Goal: Task Accomplishment & Management: Manage account settings

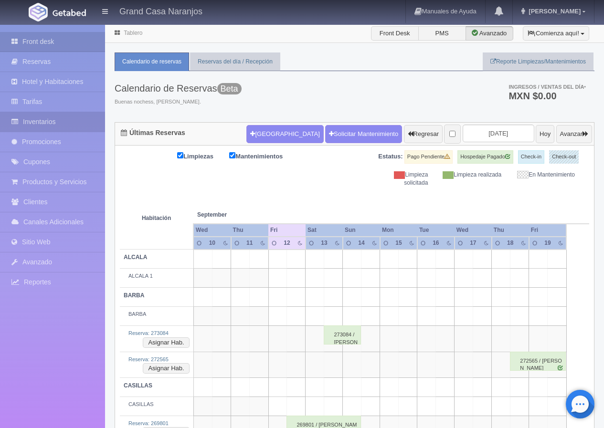
click at [56, 122] on link "Inventarios" at bounding box center [52, 122] width 105 height 20
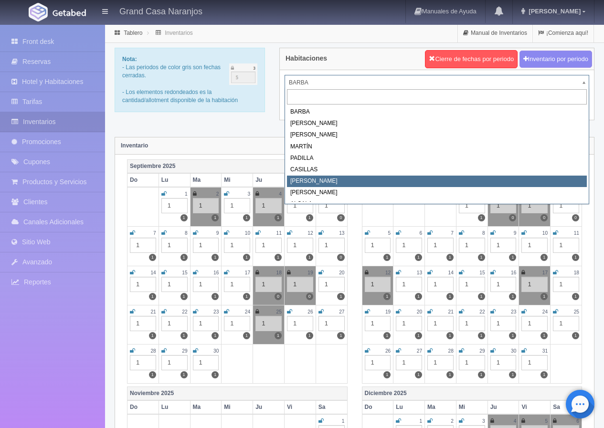
select select "2066"
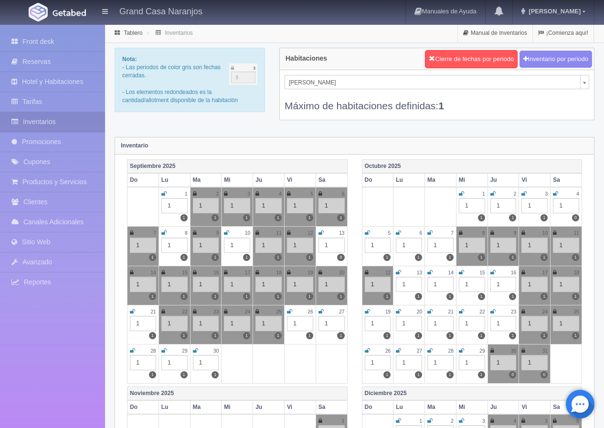
click at [492, 195] on icon at bounding box center [493, 194] width 5 height 6
click at [523, 194] on icon at bounding box center [524, 194] width 5 height 6
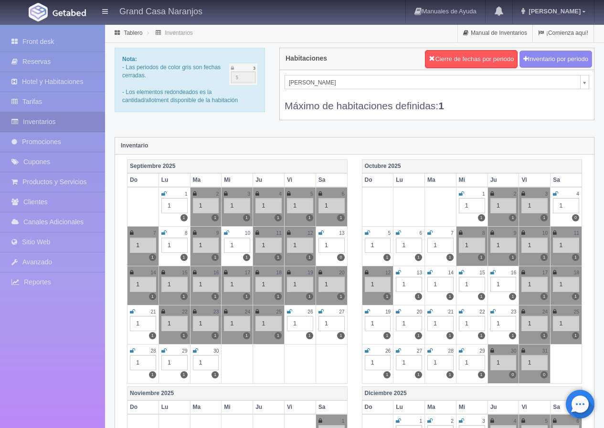
click at [192, 123] on div "Nota: - Las periodos de color gris son fechas cerradas. - Los elementos redonde…" at bounding box center [354, 90] width 494 height 85
click at [59, 58] on link "Reservas" at bounding box center [52, 62] width 105 height 20
